Goal: Task Accomplishment & Management: Manage account settings

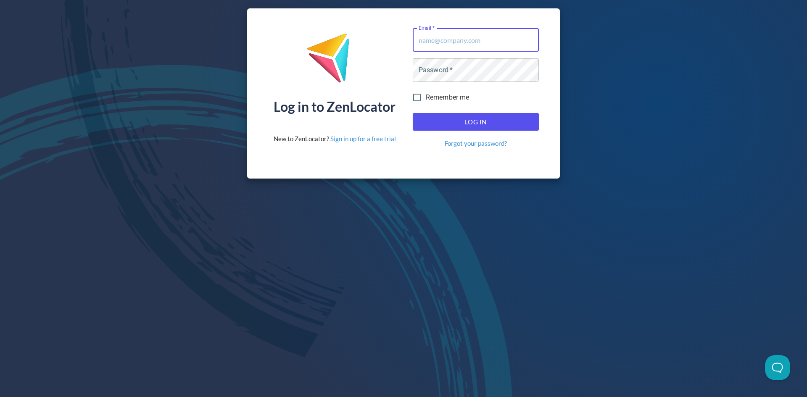
click at [437, 45] on input "Email   *" at bounding box center [476, 40] width 126 height 24
type input "[EMAIL_ADDRESS][DOMAIN_NAME]"
click at [458, 142] on link "Forgot your password?" at bounding box center [476, 143] width 62 height 9
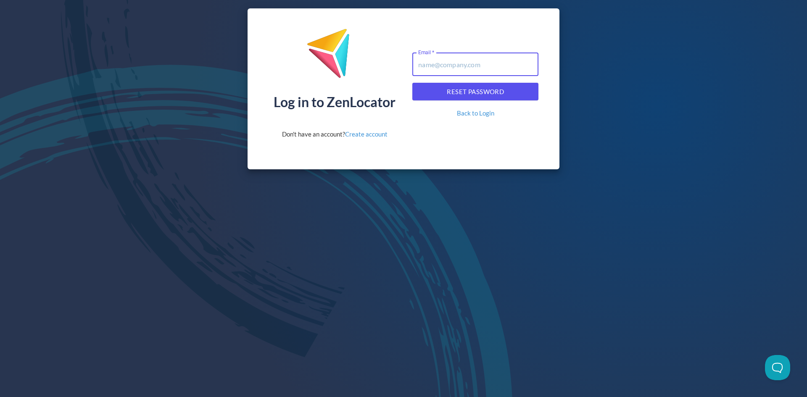
click at [457, 70] on input "Email   *" at bounding box center [475, 65] width 126 height 24
type input "[EMAIL_ADDRESS][DOMAIN_NAME]"
click at [459, 95] on span "Reset Password" at bounding box center [475, 91] width 108 height 11
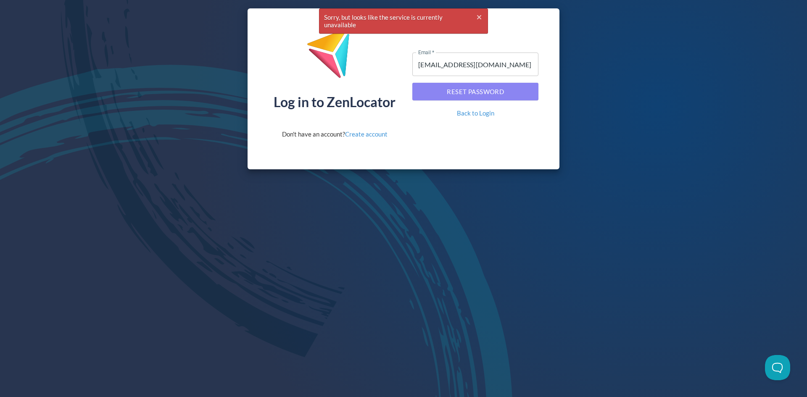
click at [454, 93] on span "Reset Password" at bounding box center [475, 91] width 108 height 11
click at [477, 15] on icon "button" at bounding box center [479, 17] width 4 height 4
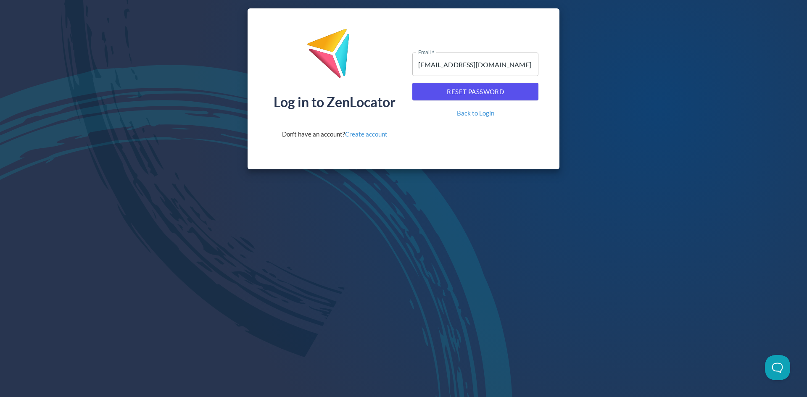
click at [376, 138] on div "Don't have an account? Create account" at bounding box center [334, 134] width 105 height 9
click at [372, 135] on link "Create account" at bounding box center [366, 134] width 42 height 8
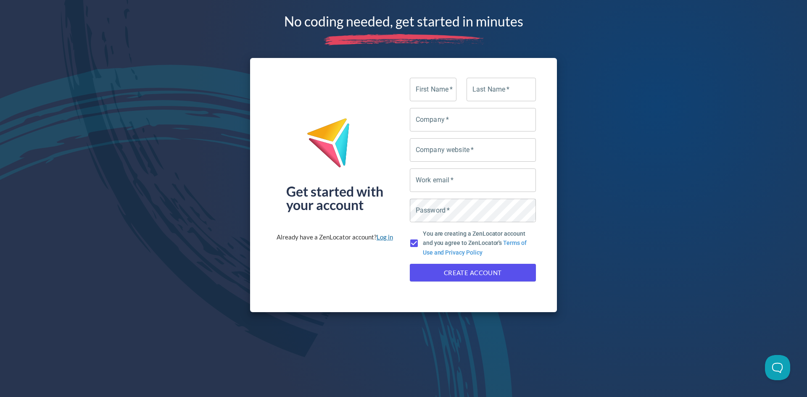
click at [386, 237] on link "Log in" at bounding box center [384, 237] width 16 height 8
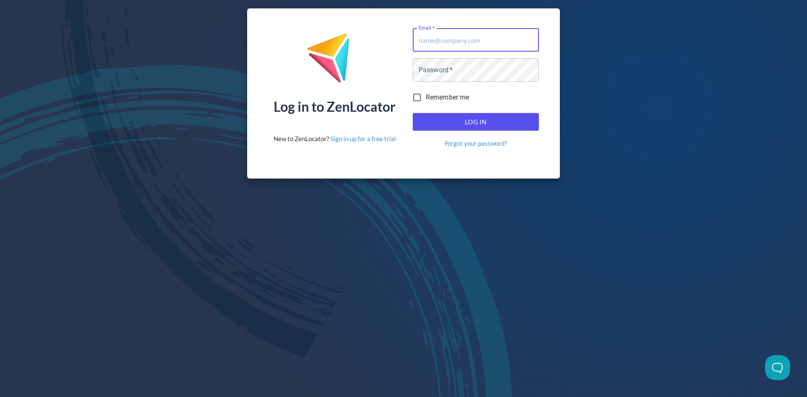
click at [482, 45] on input "Email   *" at bounding box center [476, 40] width 126 height 24
type input "[EMAIL_ADDRESS][DOMAIN_NAME]"
click at [468, 142] on link "Forgot your password?" at bounding box center [476, 143] width 62 height 9
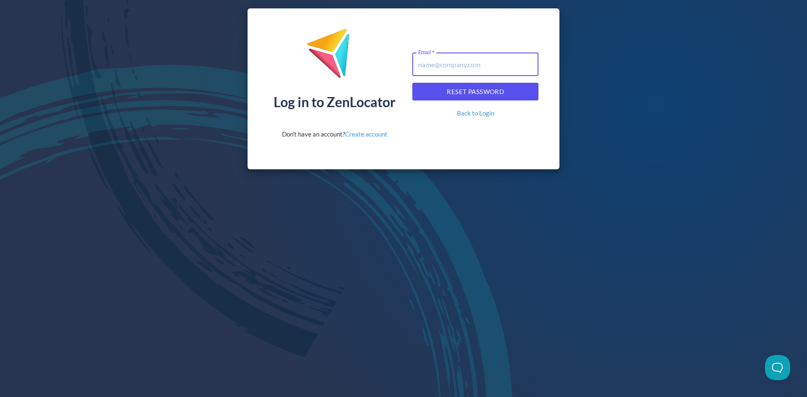
click at [474, 55] on input "Email   *" at bounding box center [475, 65] width 126 height 24
type input "[EMAIL_ADDRESS][DOMAIN_NAME]"
click at [468, 101] on div "Reset Password Back to Login" at bounding box center [475, 100] width 133 height 42
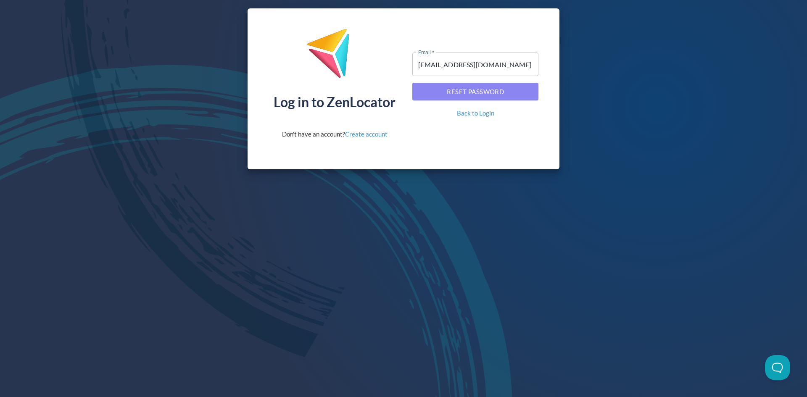
click at [474, 92] on span "Reset Password" at bounding box center [475, 91] width 108 height 11
